Goal: Information Seeking & Learning: Learn about a topic

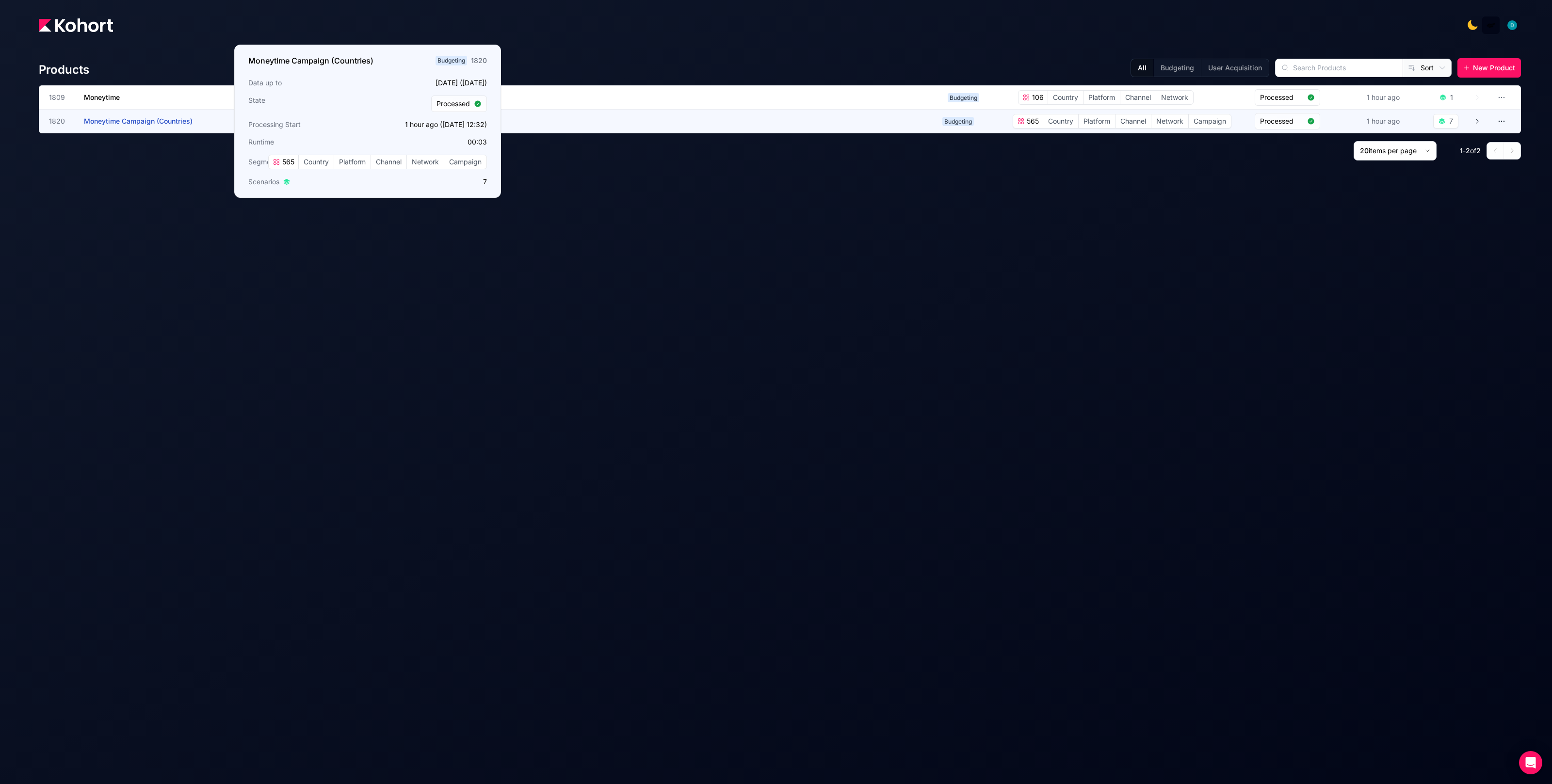
click at [165, 121] on span "Moneytime Campaign (Countries)" at bounding box center [138, 120] width 109 height 8
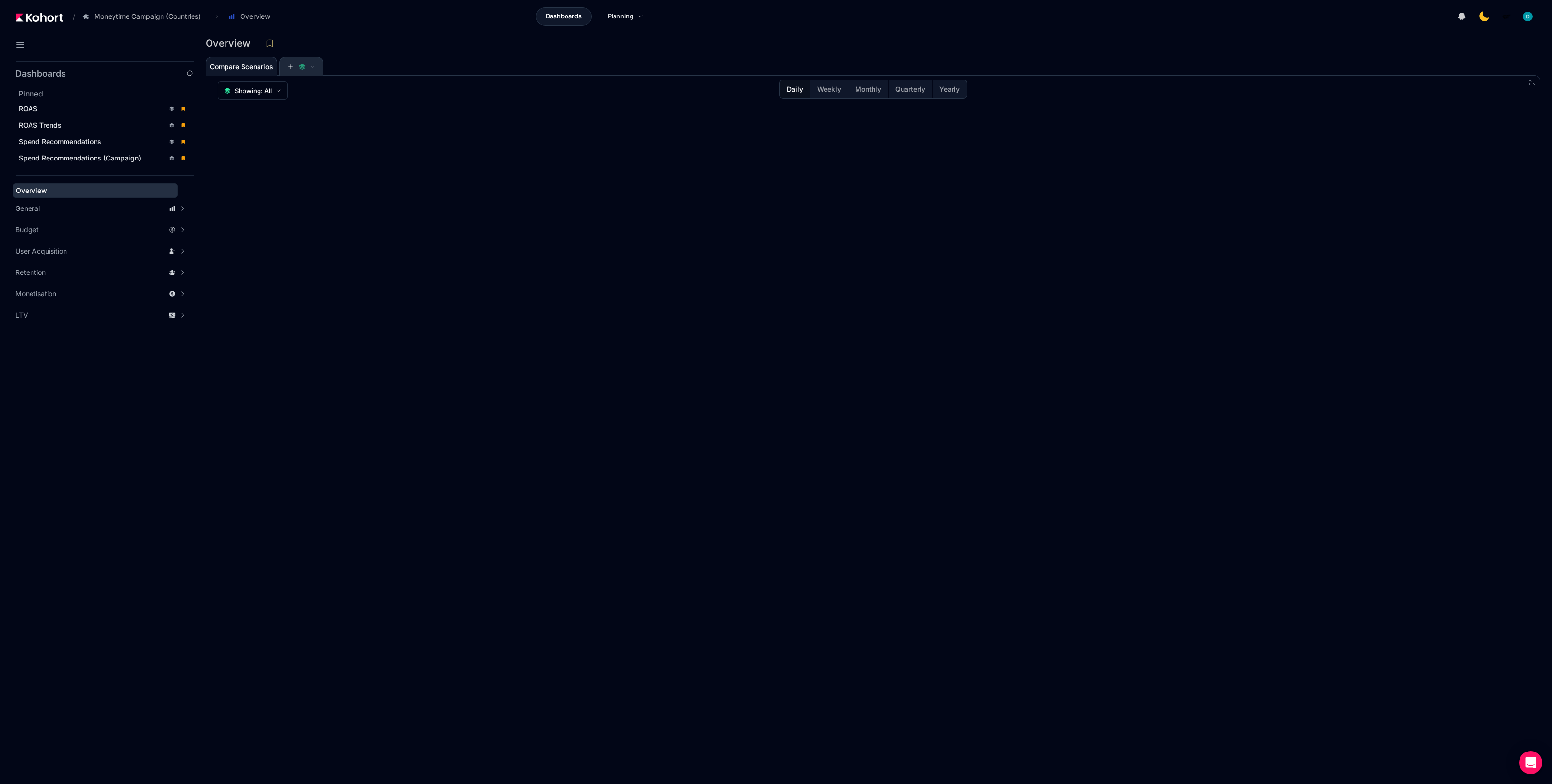
click at [320, 70] on span at bounding box center [301, 67] width 43 height 19
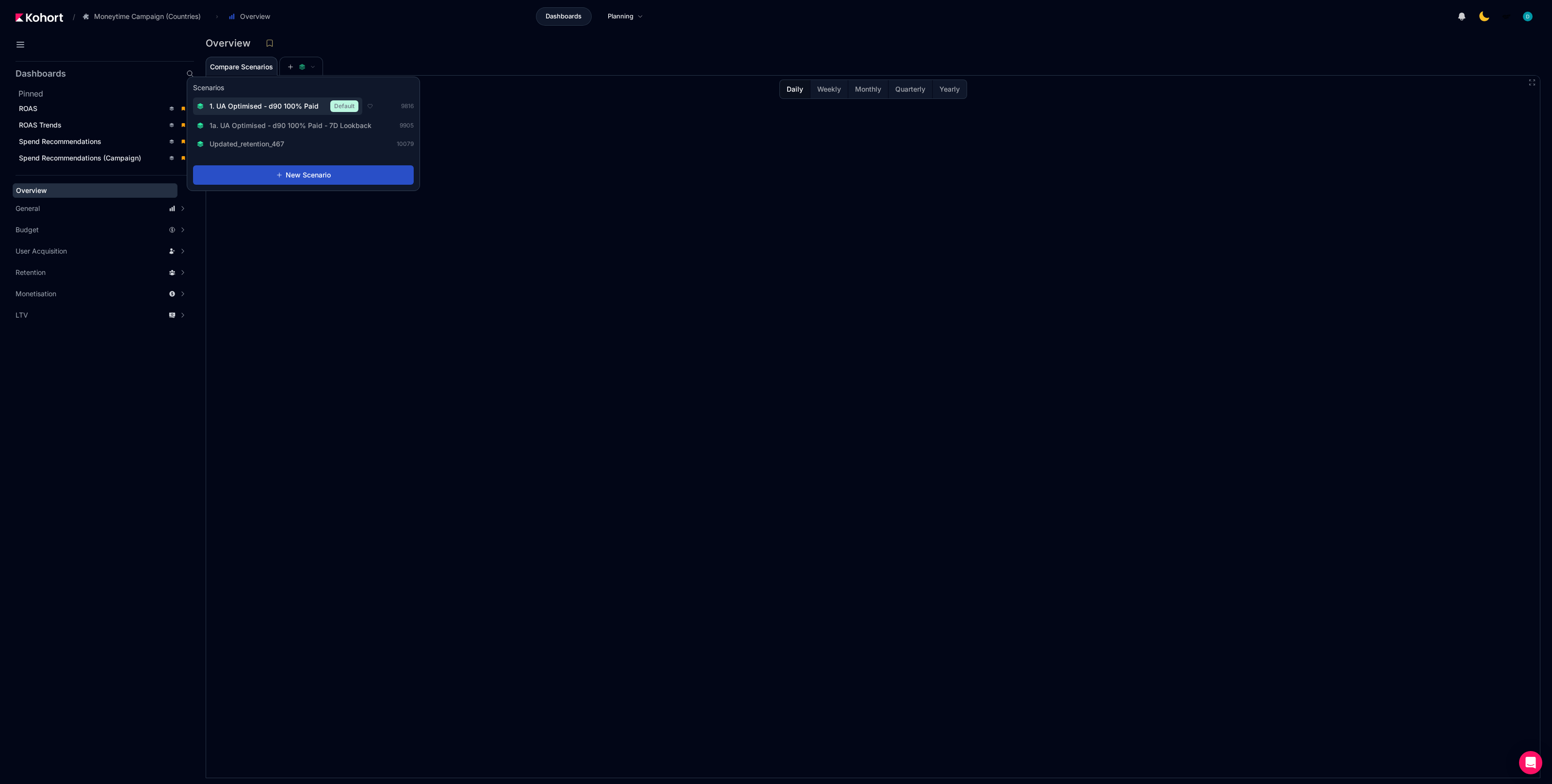
click at [290, 108] on span "1. UA Optimised - d90 100% Paid" at bounding box center [264, 106] width 109 height 10
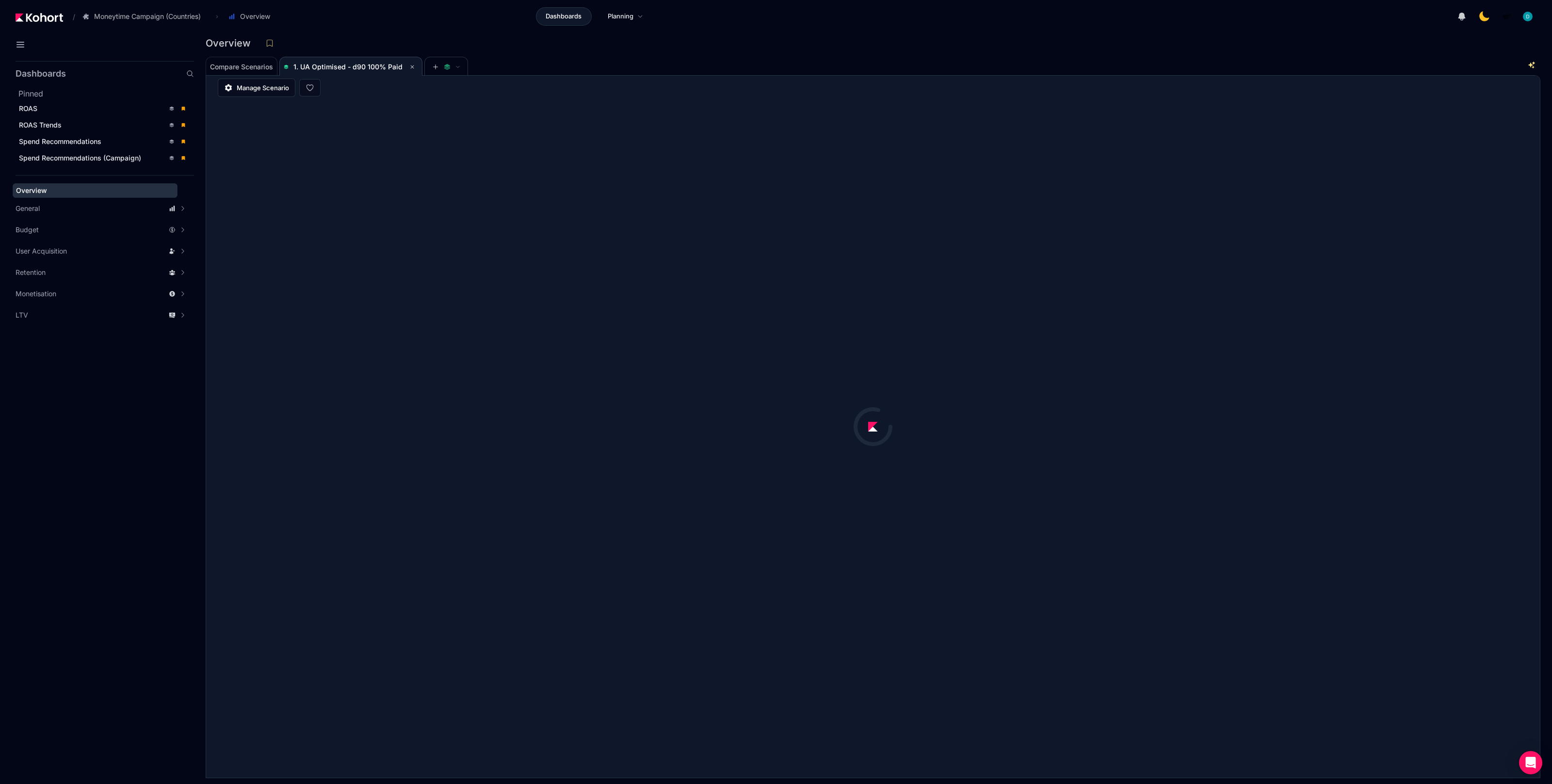
scroll to position [1, 0]
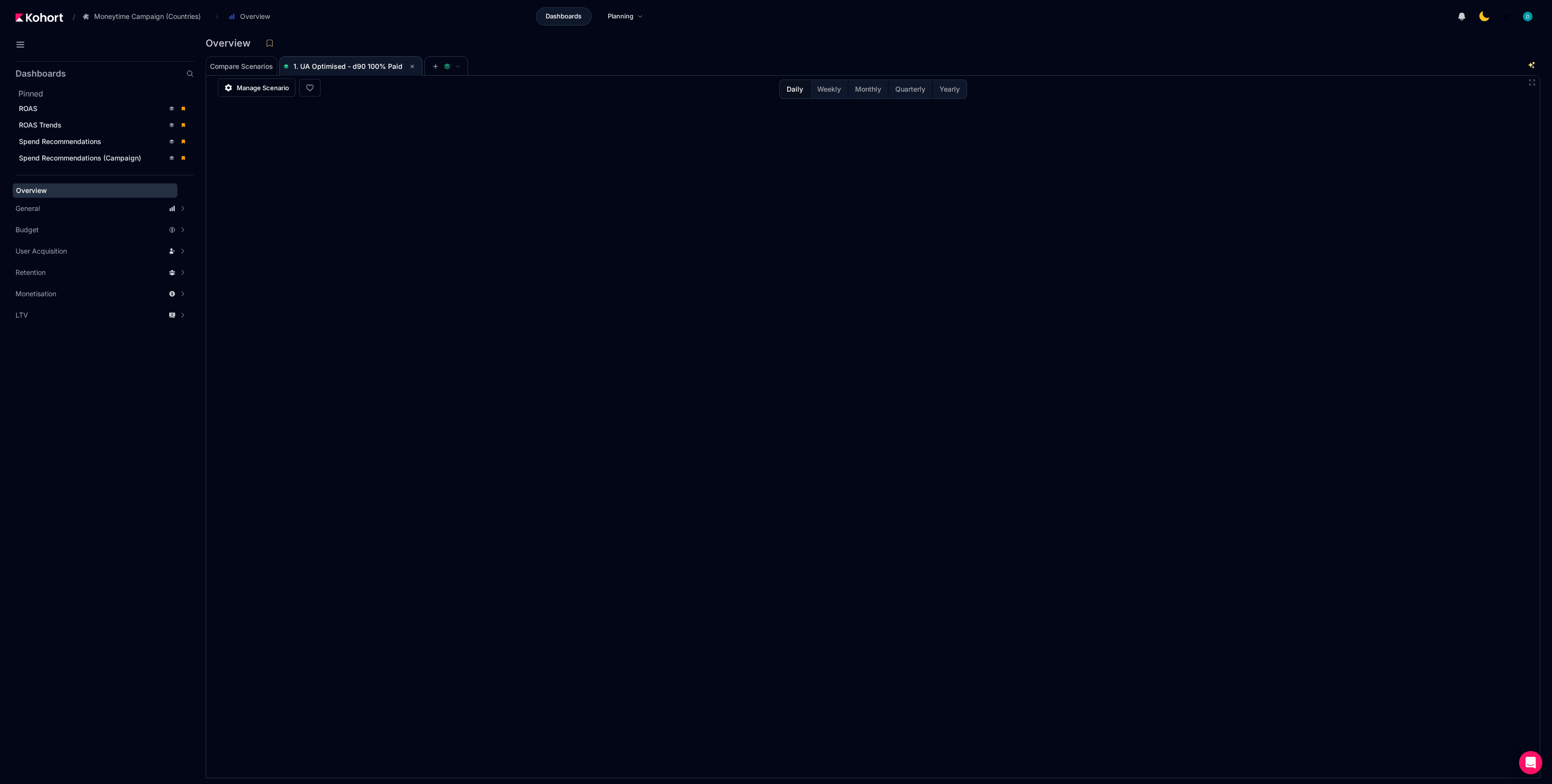
click at [86, 96] on h2 "Pinned" at bounding box center [106, 93] width 175 height 11
click at [84, 106] on div "ROAS" at bounding box center [92, 108] width 145 height 10
